Goal: Transaction & Acquisition: Book appointment/travel/reservation

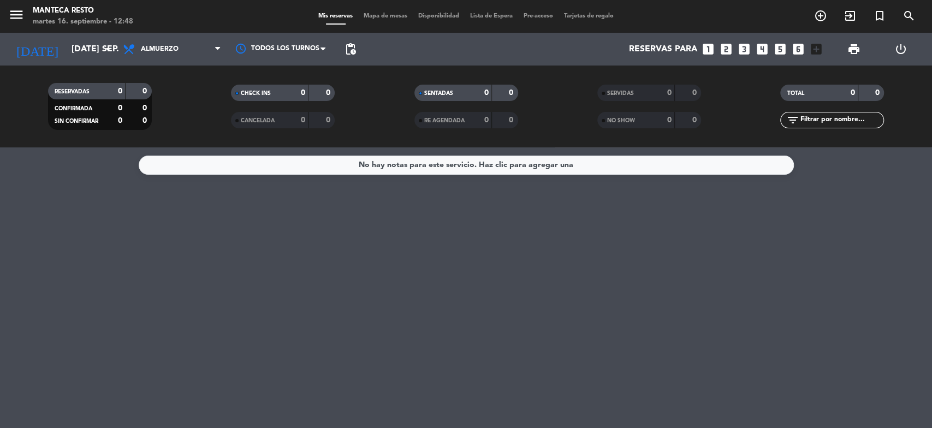
click at [387, 20] on div "Mis reservas Mapa de mesas Disponibilidad Lista de Espera Pre-acceso Tarjetas d…" at bounding box center [466, 16] width 306 height 10
click at [376, 14] on span "Mapa de mesas" at bounding box center [385, 16] width 55 height 6
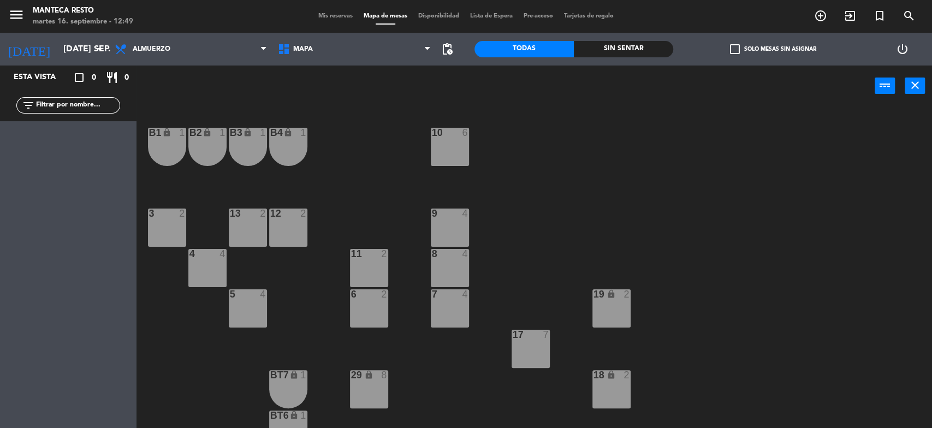
click at [366, 259] on div "11 2" at bounding box center [369, 254] width 38 height 11
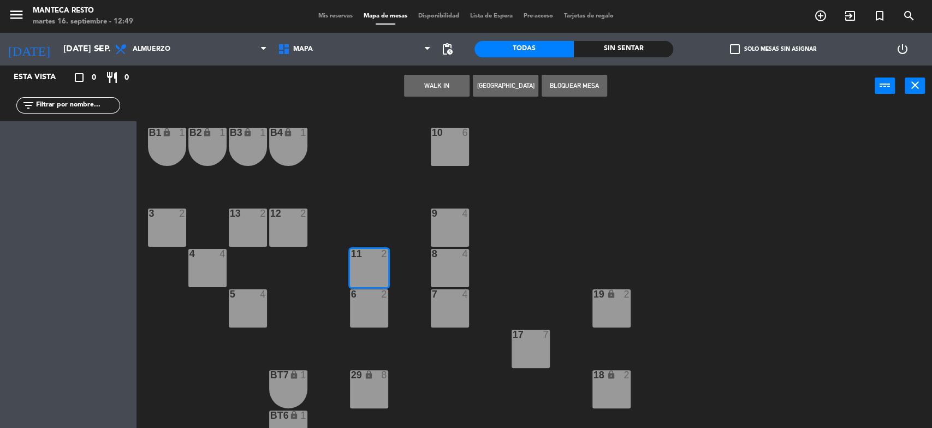
click at [446, 88] on button "WALK IN" at bounding box center [437, 86] width 66 height 22
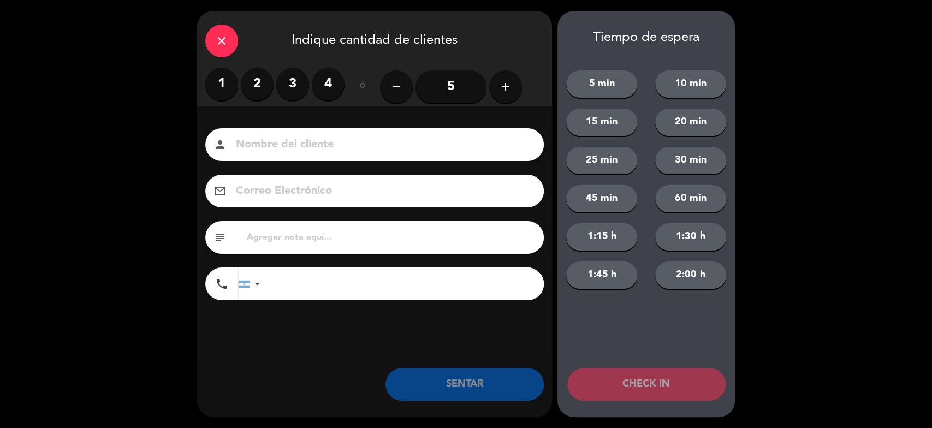
click at [265, 71] on label "2" at bounding box center [257, 84] width 33 height 33
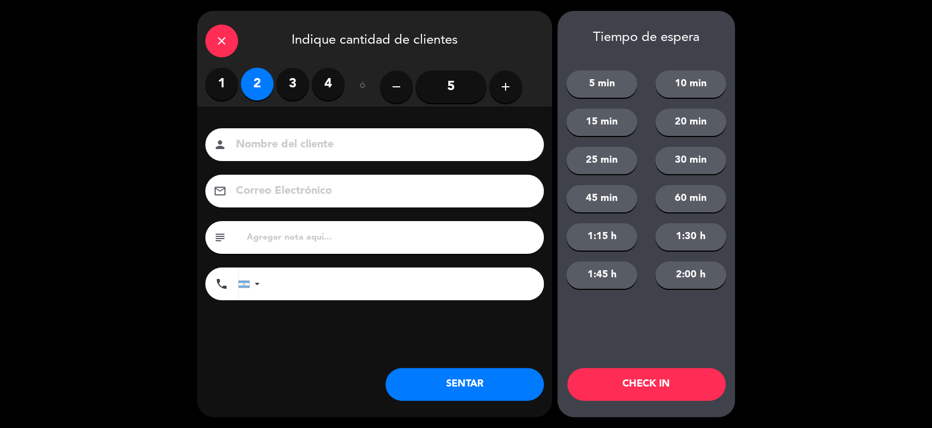
click at [478, 394] on button "SENTAR" at bounding box center [465, 384] width 158 height 33
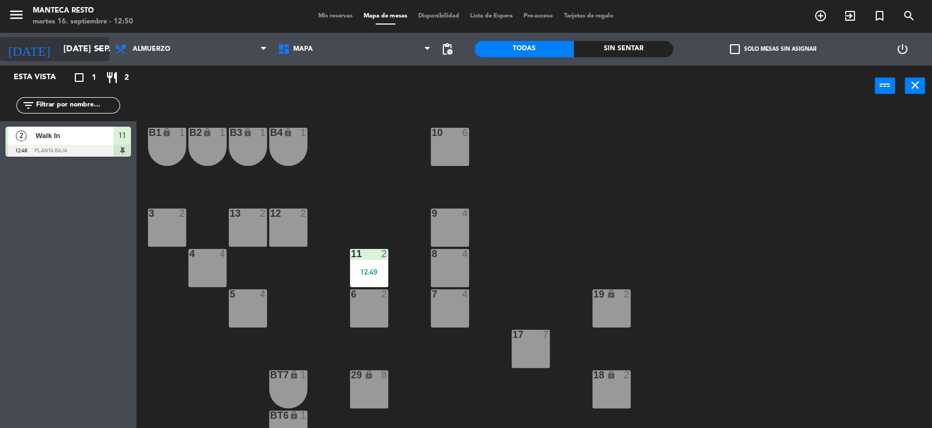
click at [76, 48] on input "[DATE] sep." at bounding box center [115, 49] width 115 height 21
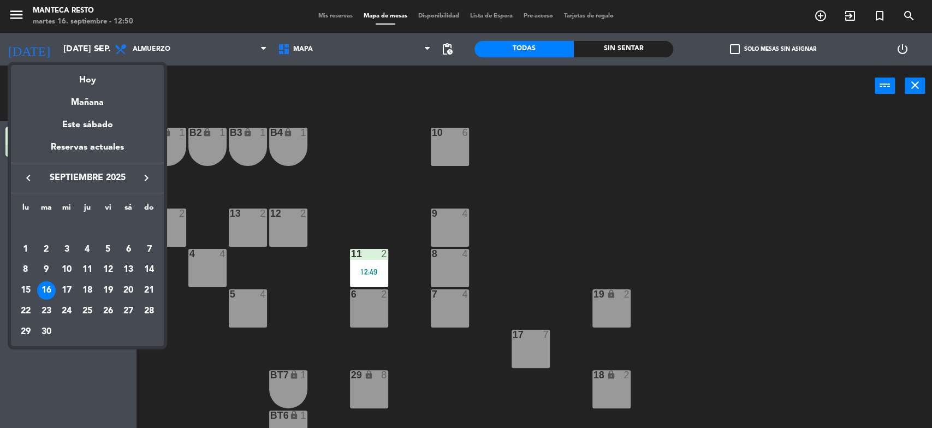
drag, startPoint x: 110, startPoint y: 291, endPoint x: 111, endPoint y: 273, distance: 18.0
click at [110, 290] on div "19" at bounding box center [108, 290] width 19 height 19
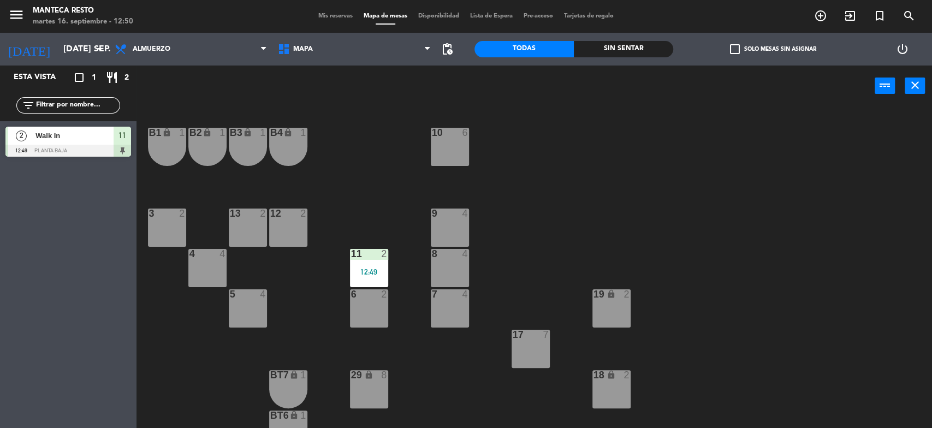
type input "vie. [DATE]"
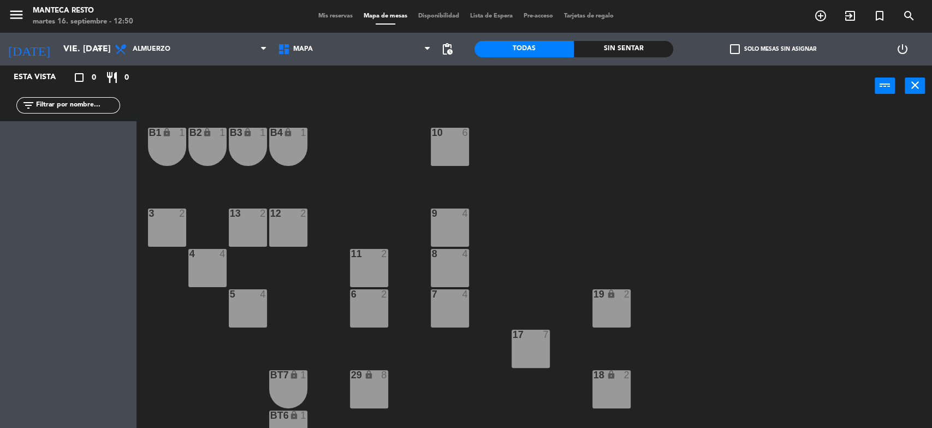
click at [465, 229] on div "9 4" at bounding box center [450, 228] width 38 height 38
click at [485, 86] on button "[GEOGRAPHIC_DATA]" at bounding box center [472, 86] width 66 height 22
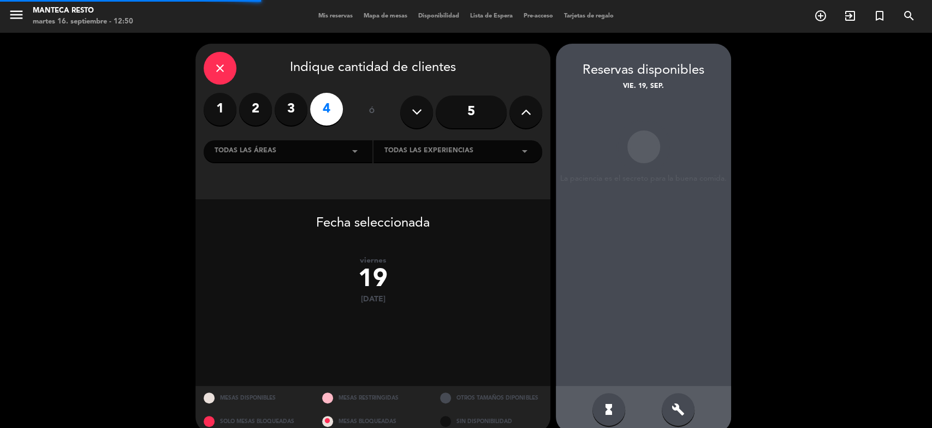
click at [292, 115] on label "3" at bounding box center [291, 109] width 33 height 33
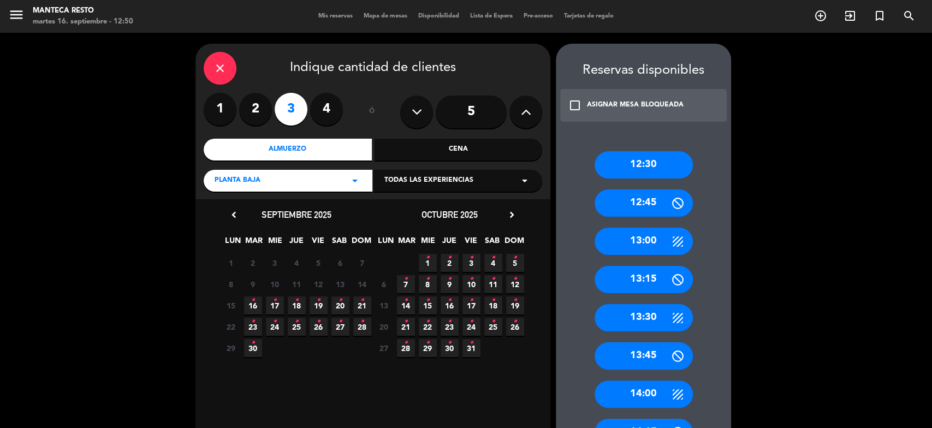
click at [420, 150] on div "Cena" at bounding box center [459, 150] width 168 height 22
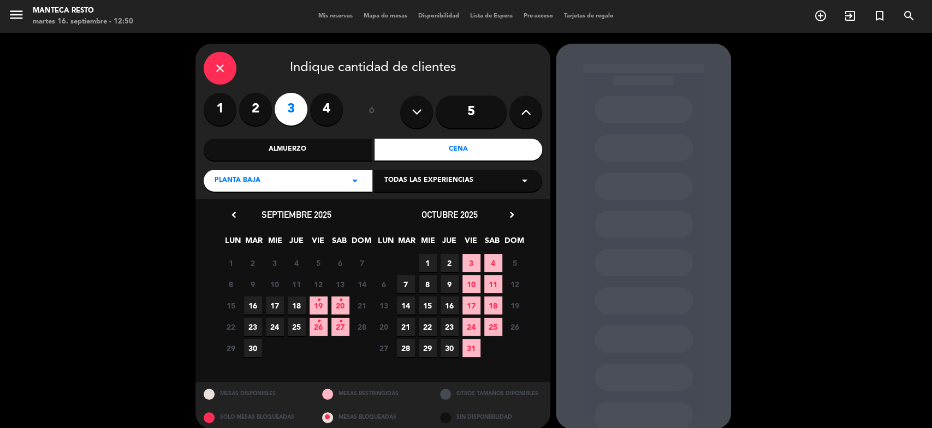
click at [326, 304] on span "19 •" at bounding box center [319, 306] width 18 height 18
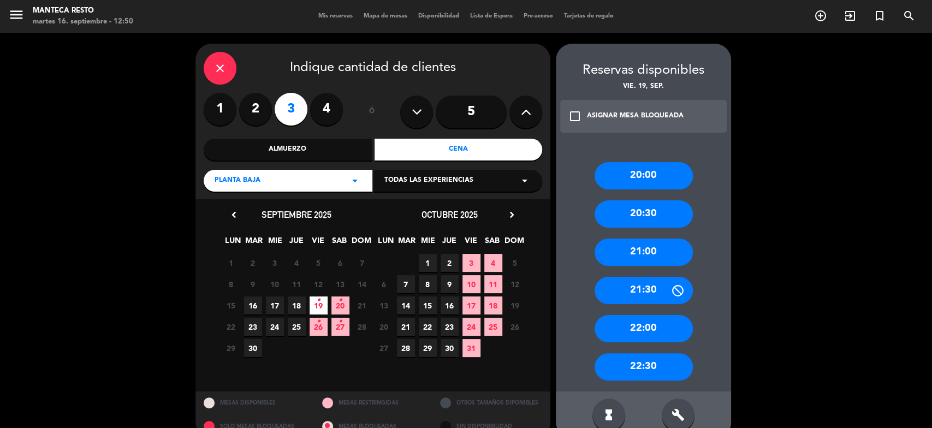
click at [639, 325] on div "22:00" at bounding box center [644, 328] width 98 height 27
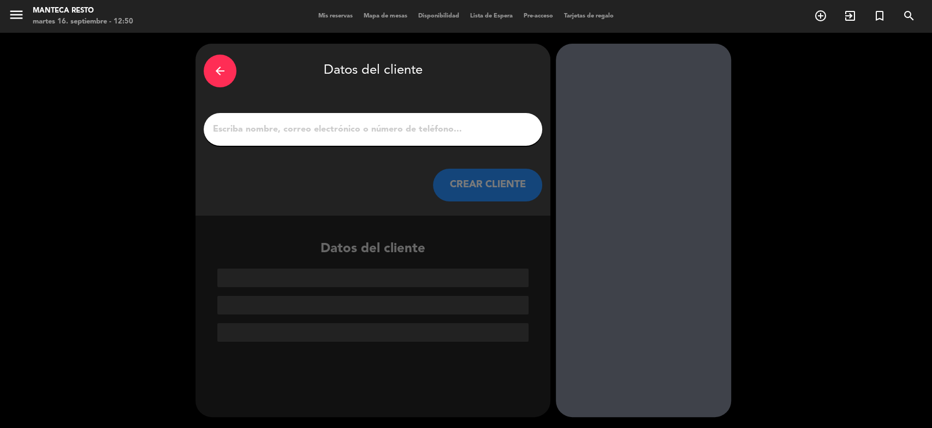
click at [359, 120] on div at bounding box center [373, 129] width 339 height 33
click at [392, 131] on input "1" at bounding box center [373, 129] width 322 height 15
paste input "[PERSON_NAME]"
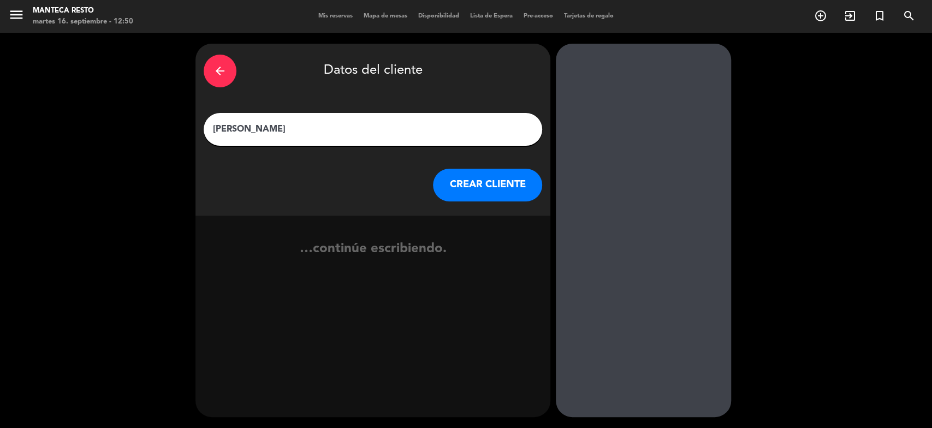
type input "[PERSON_NAME]"
click at [488, 185] on button "CREAR CLIENTE" at bounding box center [487, 185] width 109 height 33
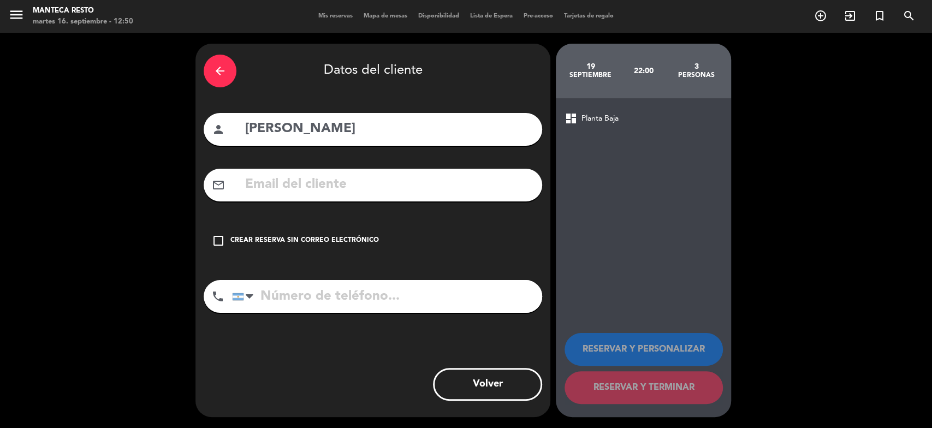
click at [328, 193] on input "text" at bounding box center [389, 185] width 290 height 22
paste input "[EMAIL_ADDRESS][DOMAIN_NAME]"
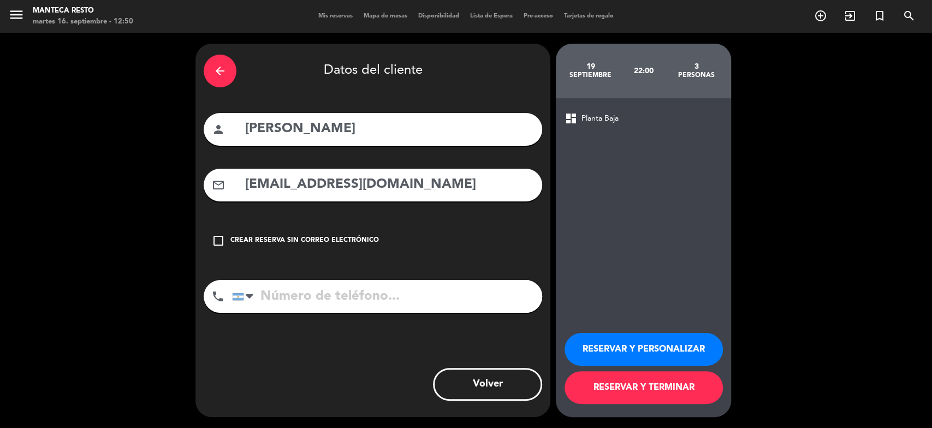
type input "[EMAIL_ADDRESS][DOMAIN_NAME]"
click at [362, 302] on input "tel" at bounding box center [387, 296] width 310 height 33
paste input "[PHONE_NUMBER]"
type input "[PHONE_NUMBER]"
click at [664, 398] on button "RESERVAR Y TERMINAR" at bounding box center [644, 387] width 158 height 33
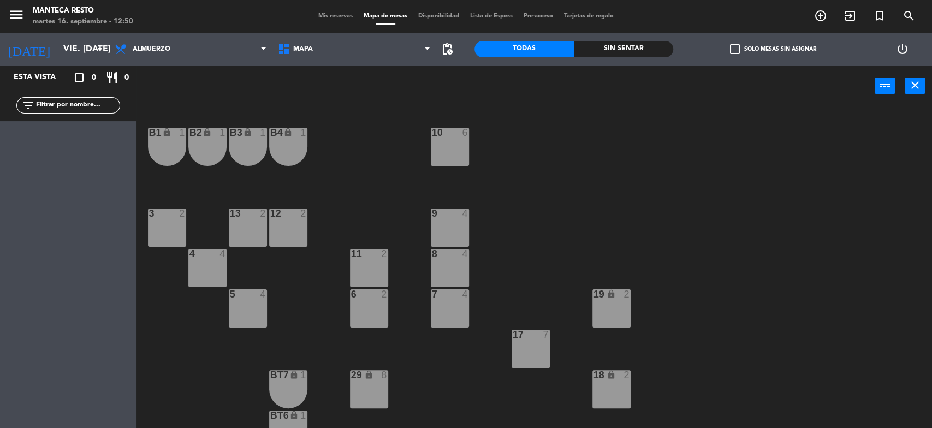
click at [342, 17] on span "Mis reservas" at bounding box center [335, 16] width 45 height 6
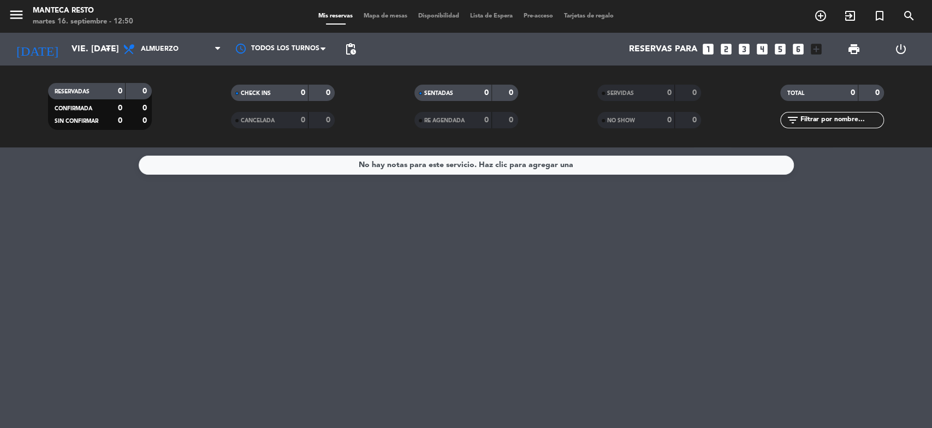
click at [398, 17] on span "Mapa de mesas" at bounding box center [385, 16] width 55 height 6
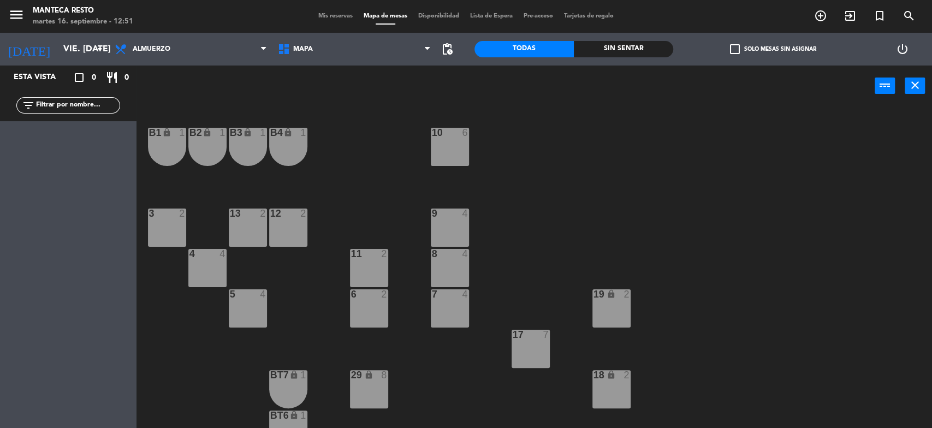
click at [452, 233] on div "9 4" at bounding box center [450, 228] width 38 height 38
click at [458, 83] on button "[GEOGRAPHIC_DATA]" at bounding box center [472, 86] width 66 height 22
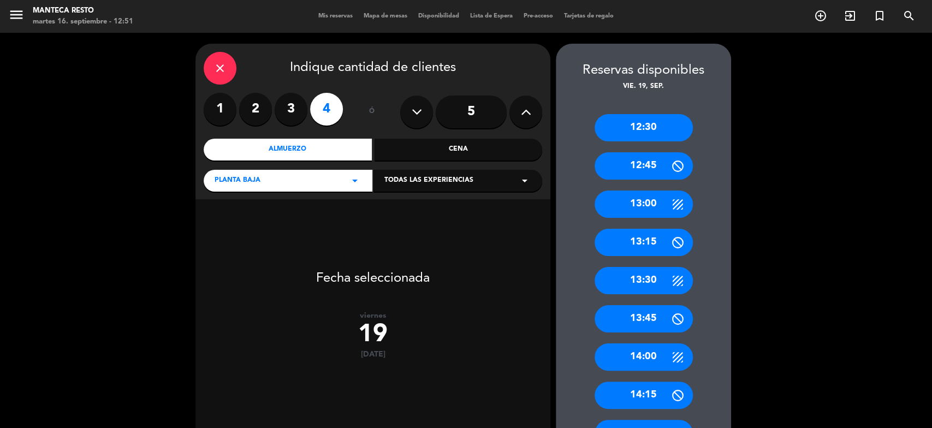
click at [297, 117] on label "3" at bounding box center [291, 109] width 33 height 33
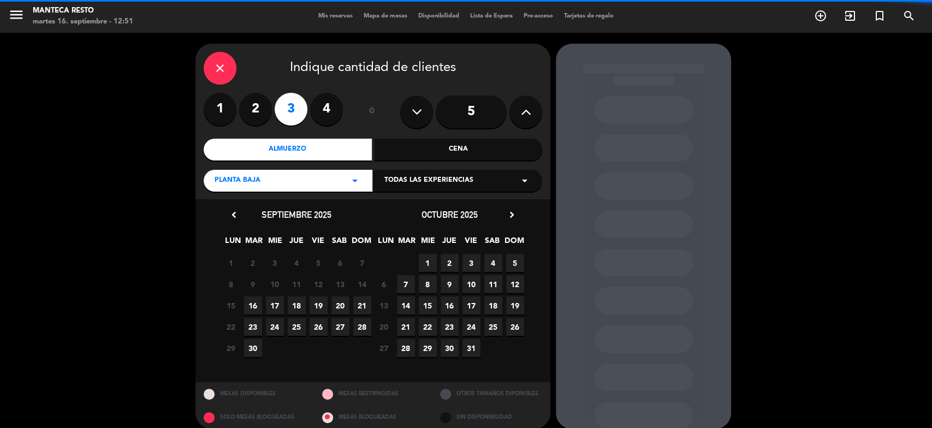
click at [446, 147] on div "Cena" at bounding box center [459, 150] width 168 height 22
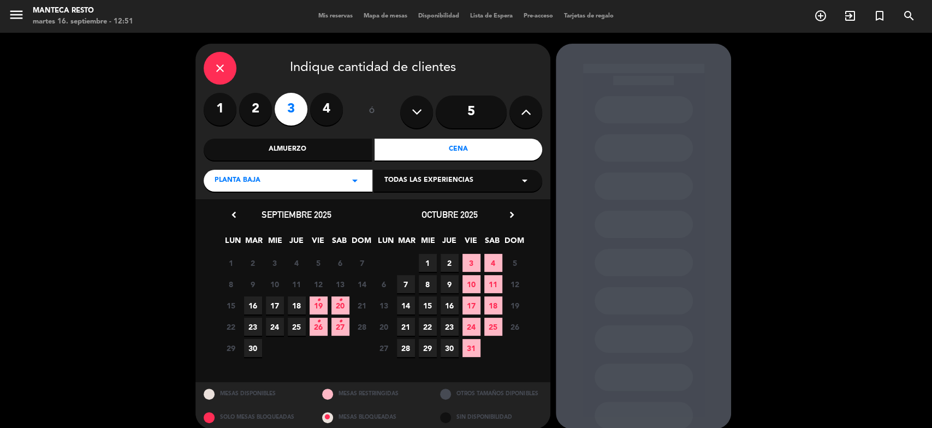
click at [321, 306] on span "19 •" at bounding box center [319, 306] width 18 height 18
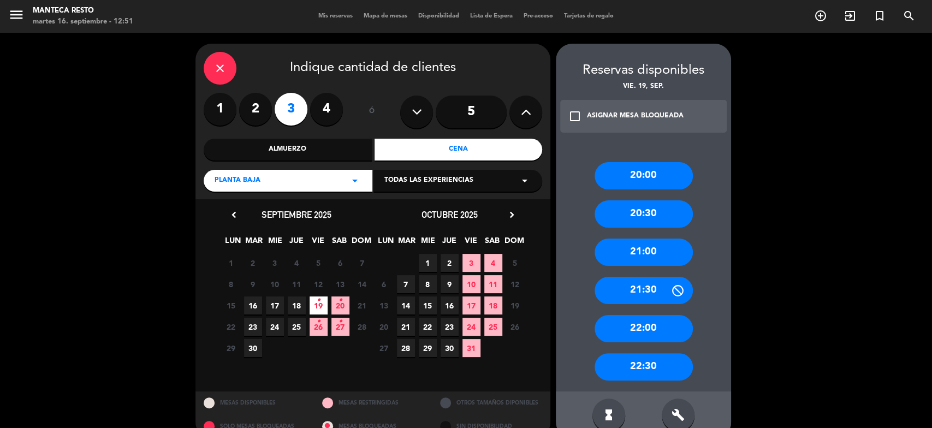
click at [646, 328] on div "22:00" at bounding box center [644, 328] width 98 height 27
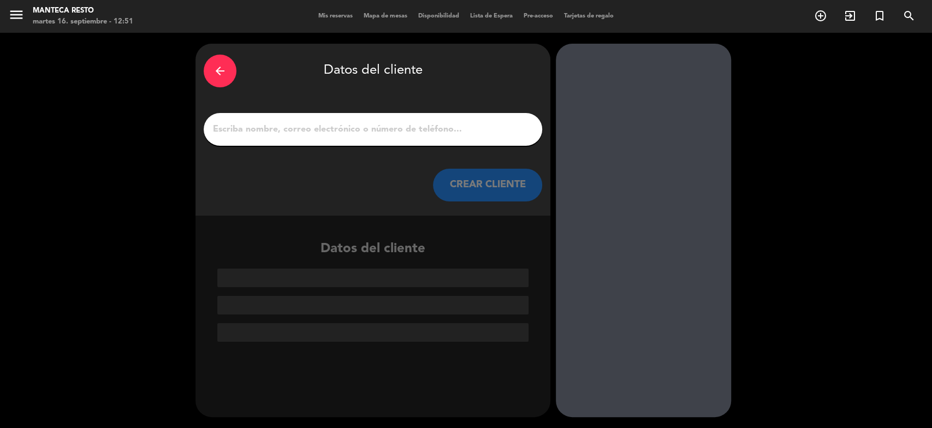
click at [424, 128] on input "1" at bounding box center [373, 129] width 322 height 15
paste input "[PHONE_NUMBER]"
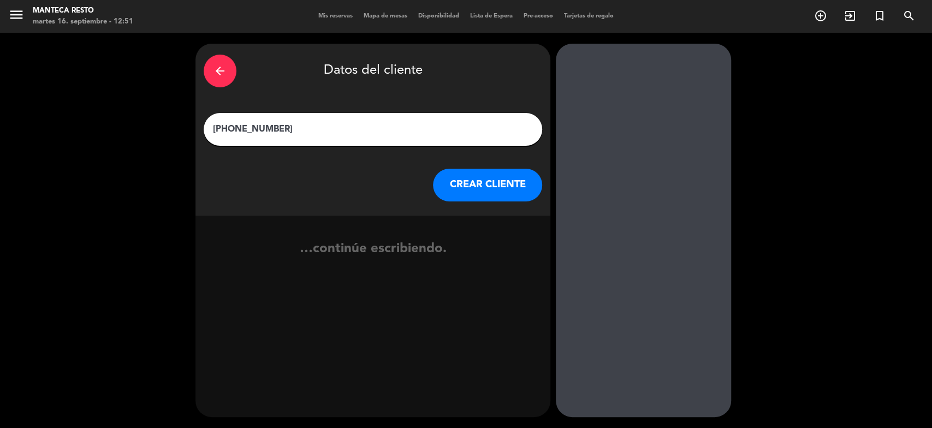
type input "[PHONE_NUMBER]"
click at [476, 180] on button "CREAR CLIENTE" at bounding box center [487, 185] width 109 height 33
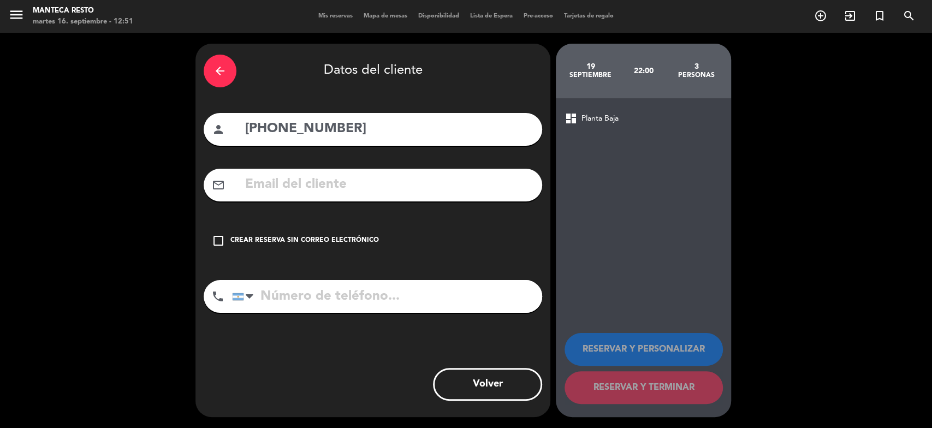
click at [425, 294] on input "tel" at bounding box center [387, 296] width 310 height 33
paste input "[PHONE_NUMBER]"
type input "[PHONE_NUMBER]"
drag, startPoint x: 377, startPoint y: 132, endPoint x: 285, endPoint y: 132, distance: 92.3
click at [285, 132] on input "[PHONE_NUMBER]" at bounding box center [389, 129] width 290 height 22
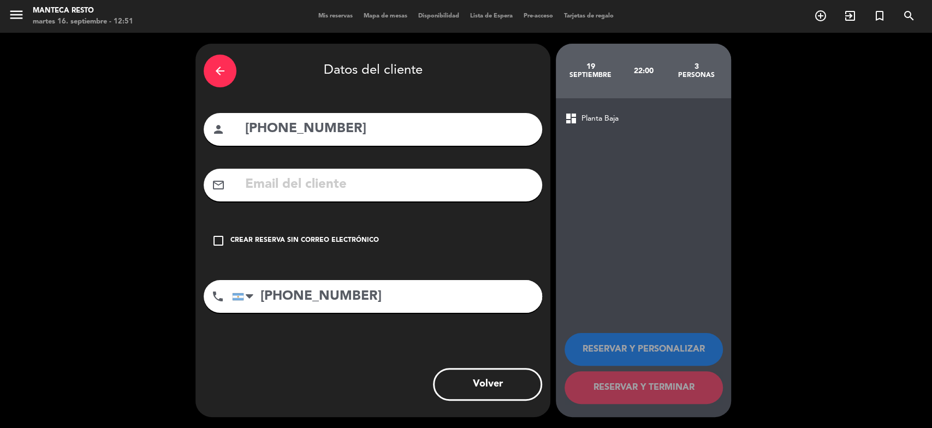
click at [370, 126] on input "[PHONE_NUMBER]" at bounding box center [389, 129] width 290 height 22
drag, startPoint x: 370, startPoint y: 126, endPoint x: 210, endPoint y: 126, distance: 160.0
click at [210, 126] on div "person [PHONE_NUMBER]" at bounding box center [373, 129] width 339 height 33
paste input "[PERSON_NAME]"
type input "[PERSON_NAME]"
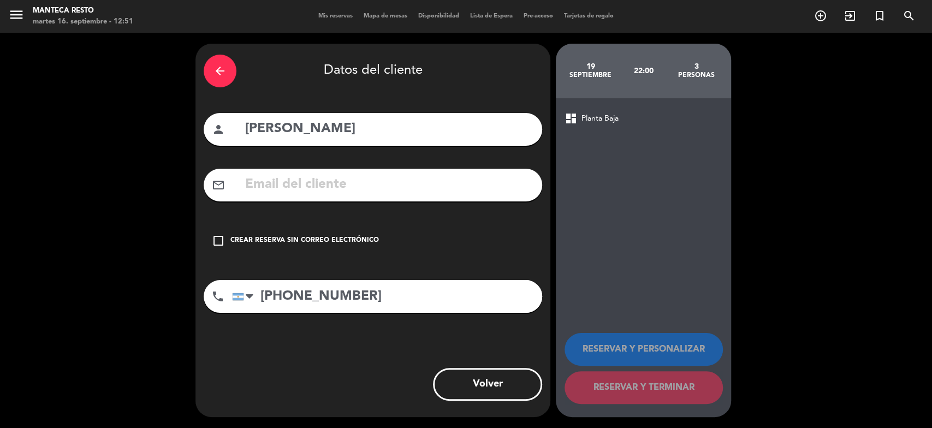
click at [361, 180] on input "text" at bounding box center [389, 185] width 290 height 22
paste input "[EMAIL_ADDRESS][DOMAIN_NAME]"
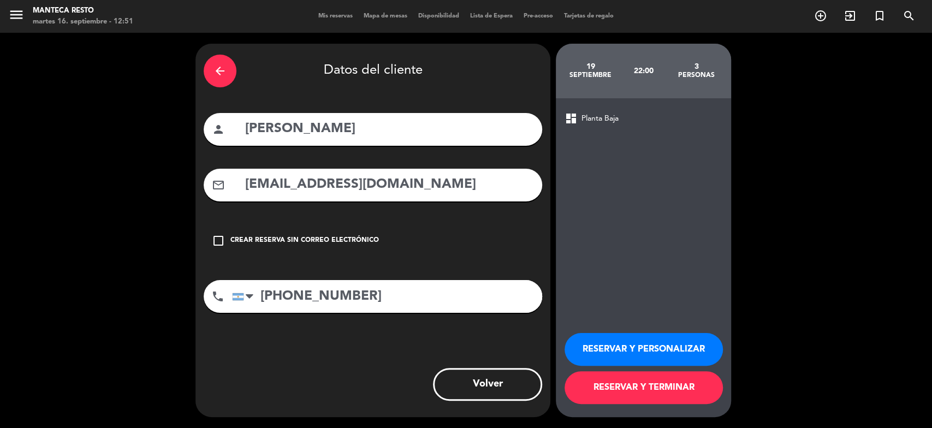
type input "[EMAIL_ADDRESS][DOMAIN_NAME]"
click at [683, 394] on button "RESERVAR Y TERMINAR" at bounding box center [644, 387] width 158 height 33
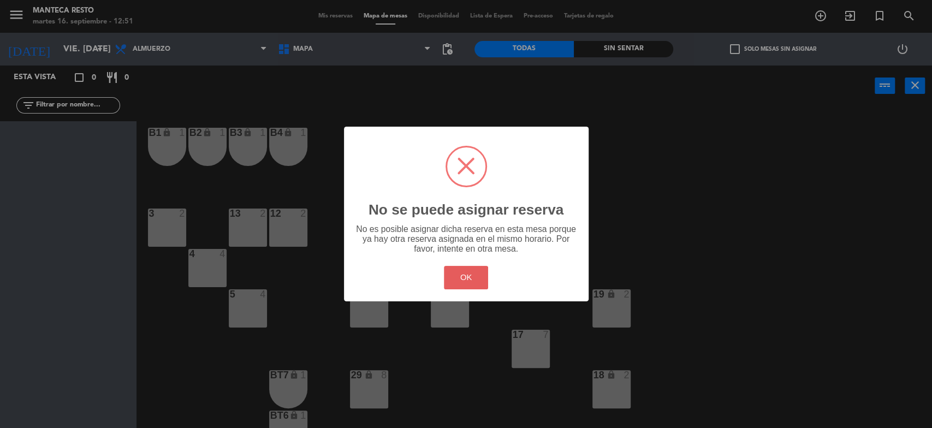
click at [476, 282] on button "OK" at bounding box center [466, 277] width 44 height 23
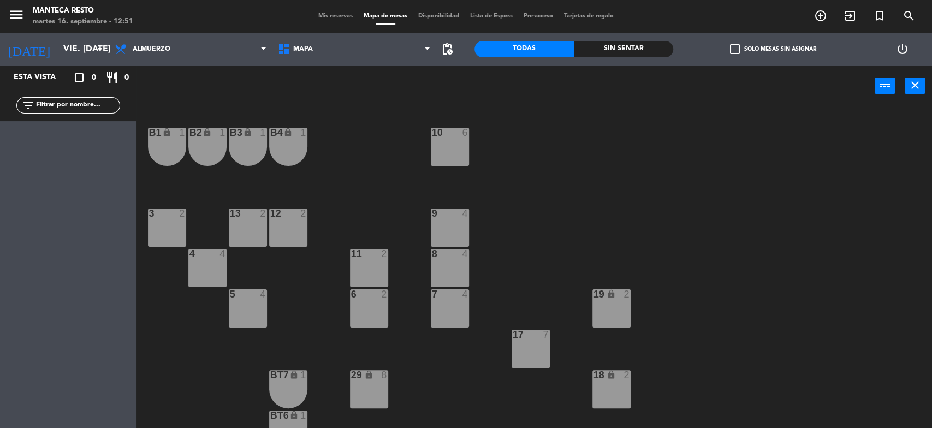
click at [316, 16] on span "Mis reservas" at bounding box center [335, 16] width 45 height 6
